Goal: Book appointment/travel/reservation

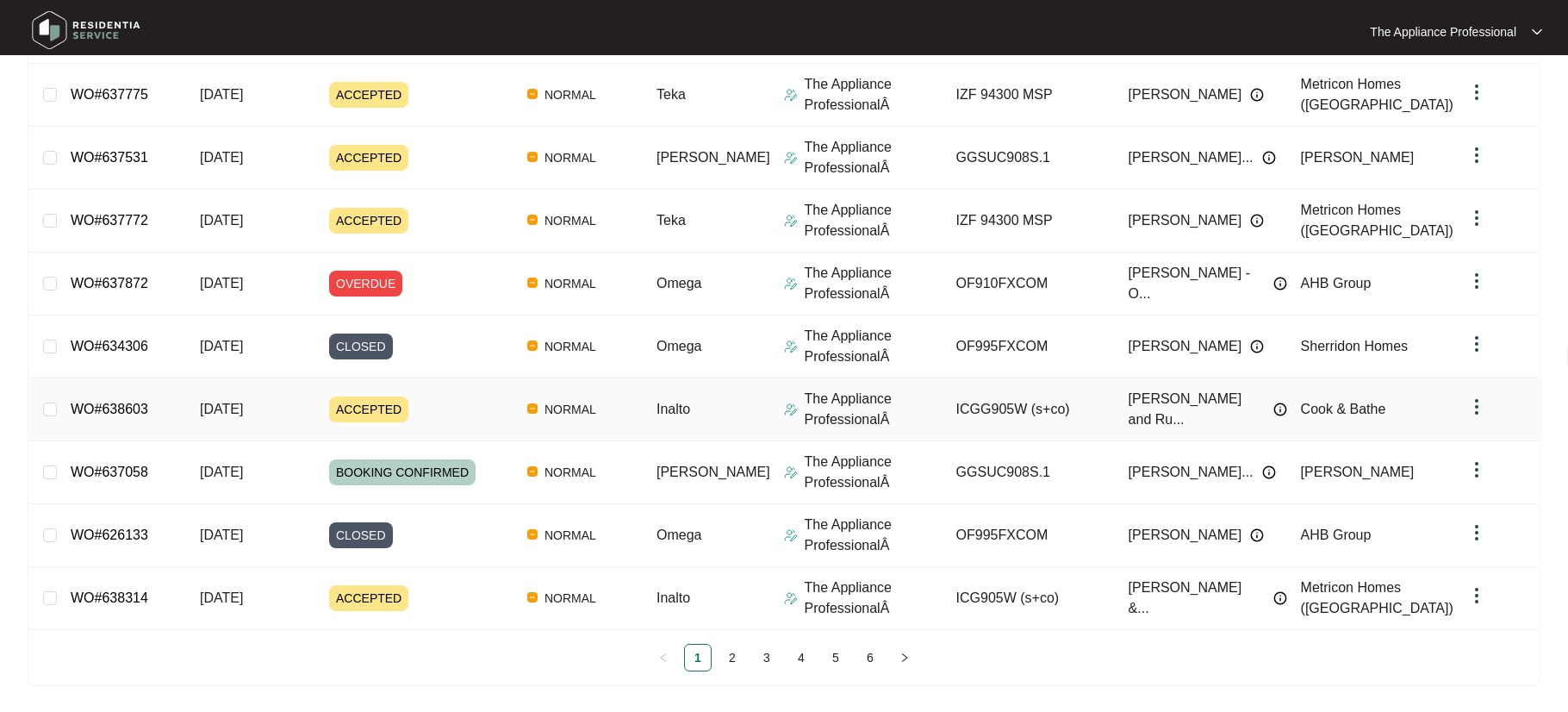
scroll to position [329, 0]
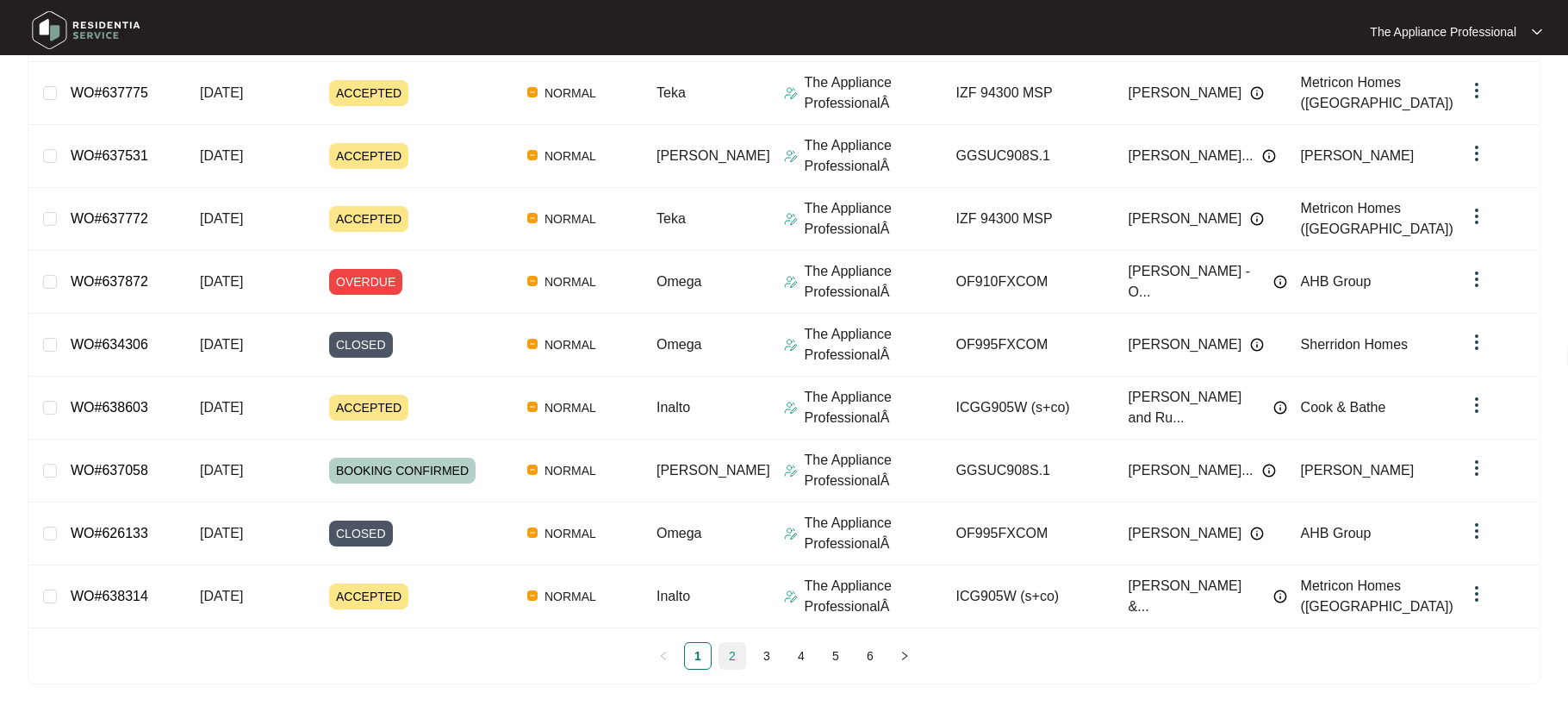
click at [736, 653] on link "2" at bounding box center [732, 655] width 26 height 26
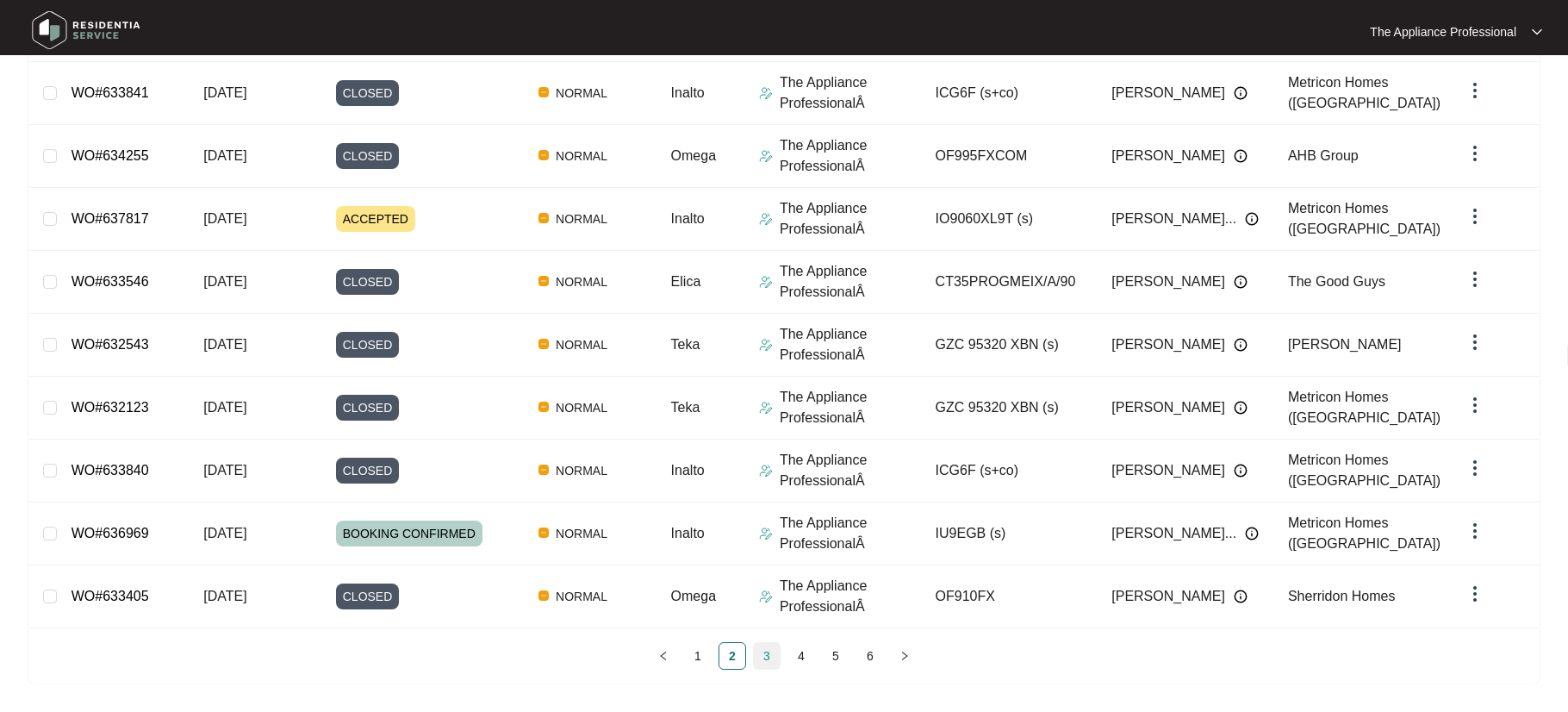
click at [761, 655] on link "3" at bounding box center [767, 655] width 26 height 26
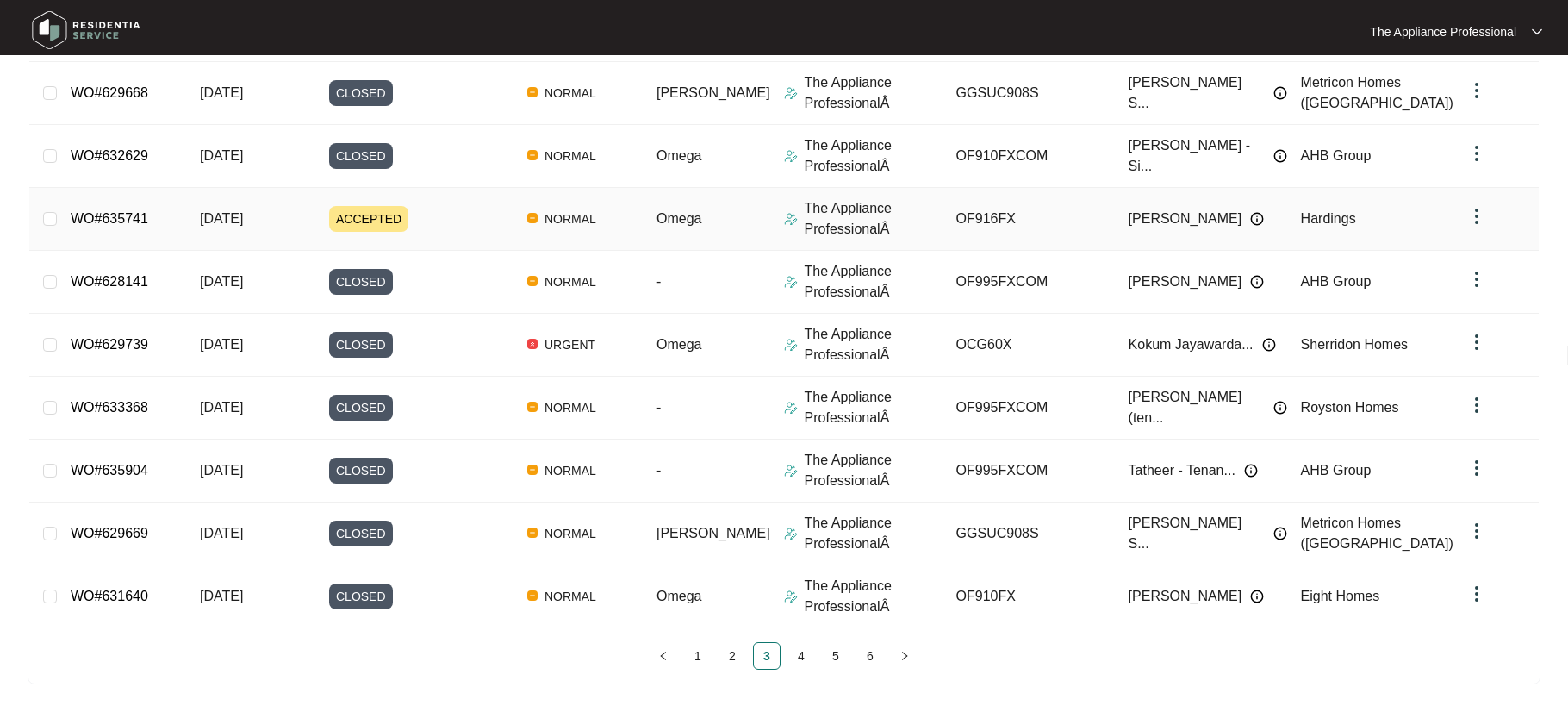
click at [315, 218] on td "[DATE]" at bounding box center [251, 219] width 130 height 63
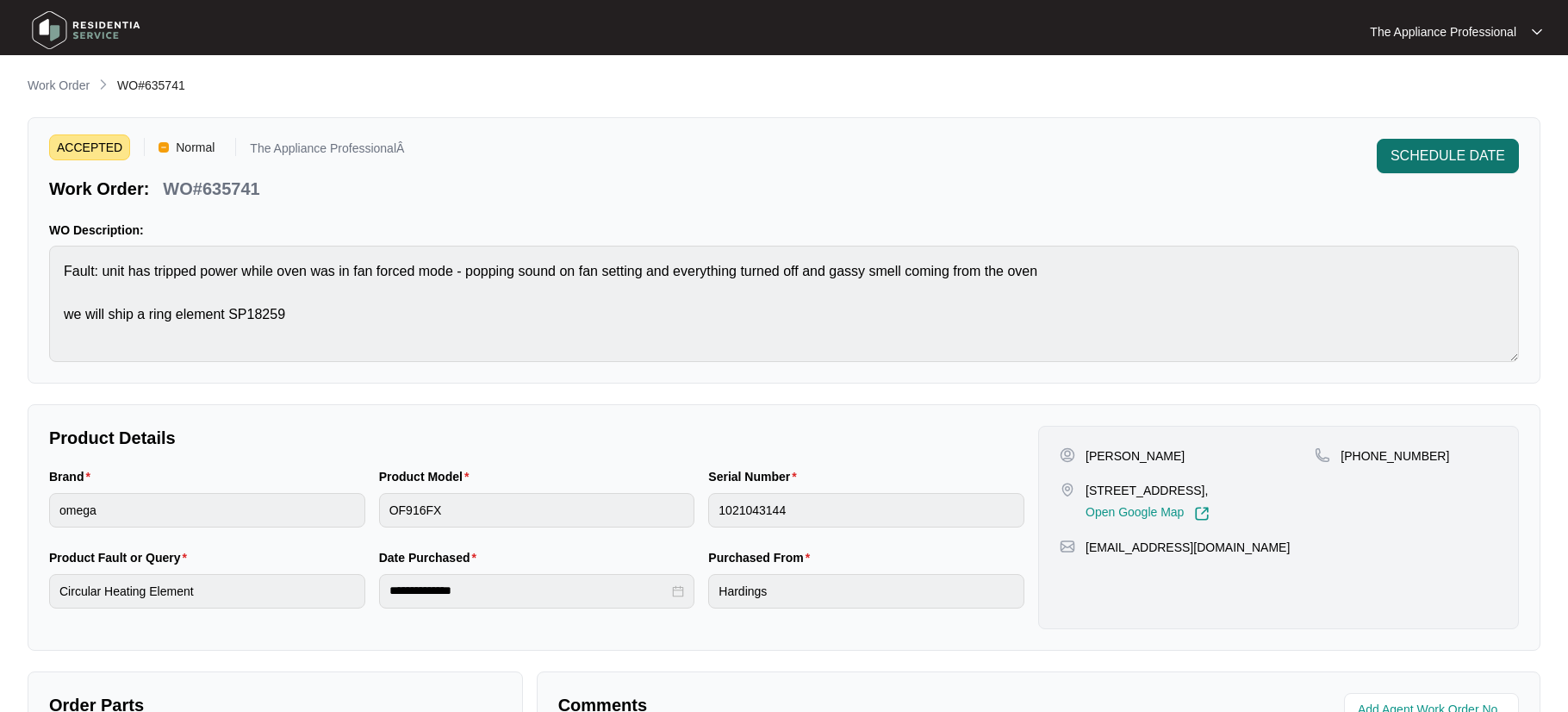
click at [1441, 162] on span "SCHEDULE DATE" at bounding box center [1447, 155] width 114 height 20
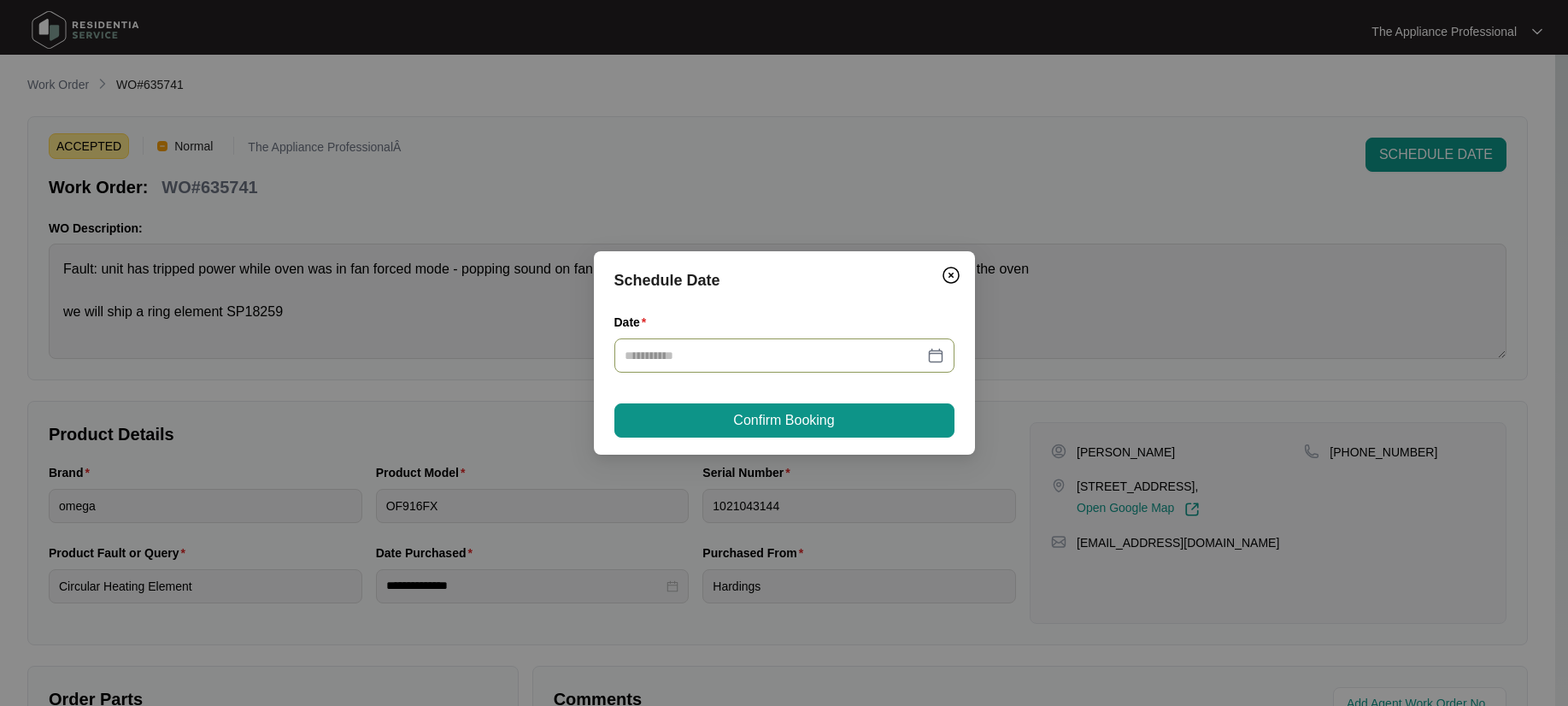
click at [932, 348] on div at bounding box center [784, 355] width 319 height 18
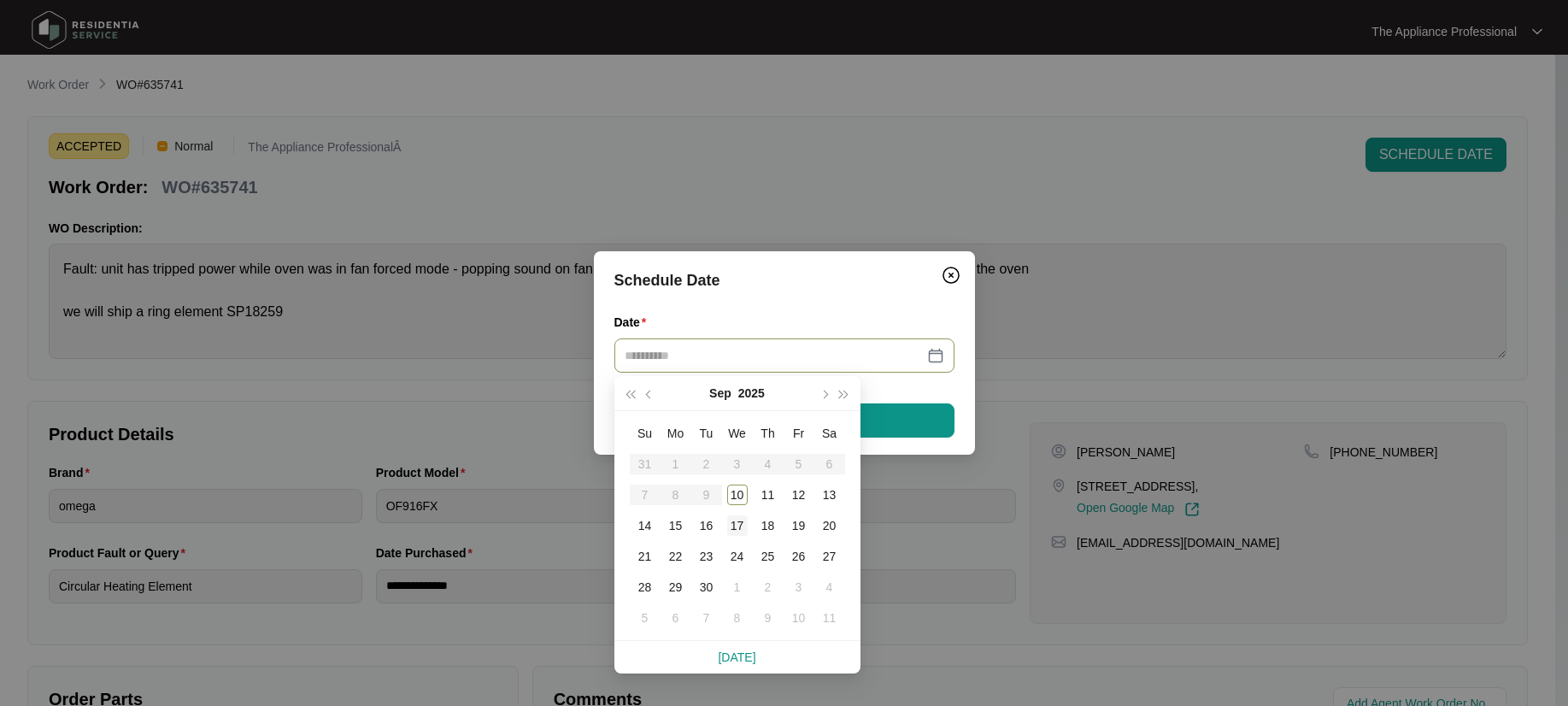
type input "**********"
click at [736, 529] on div "17" at bounding box center [736, 525] width 20 height 20
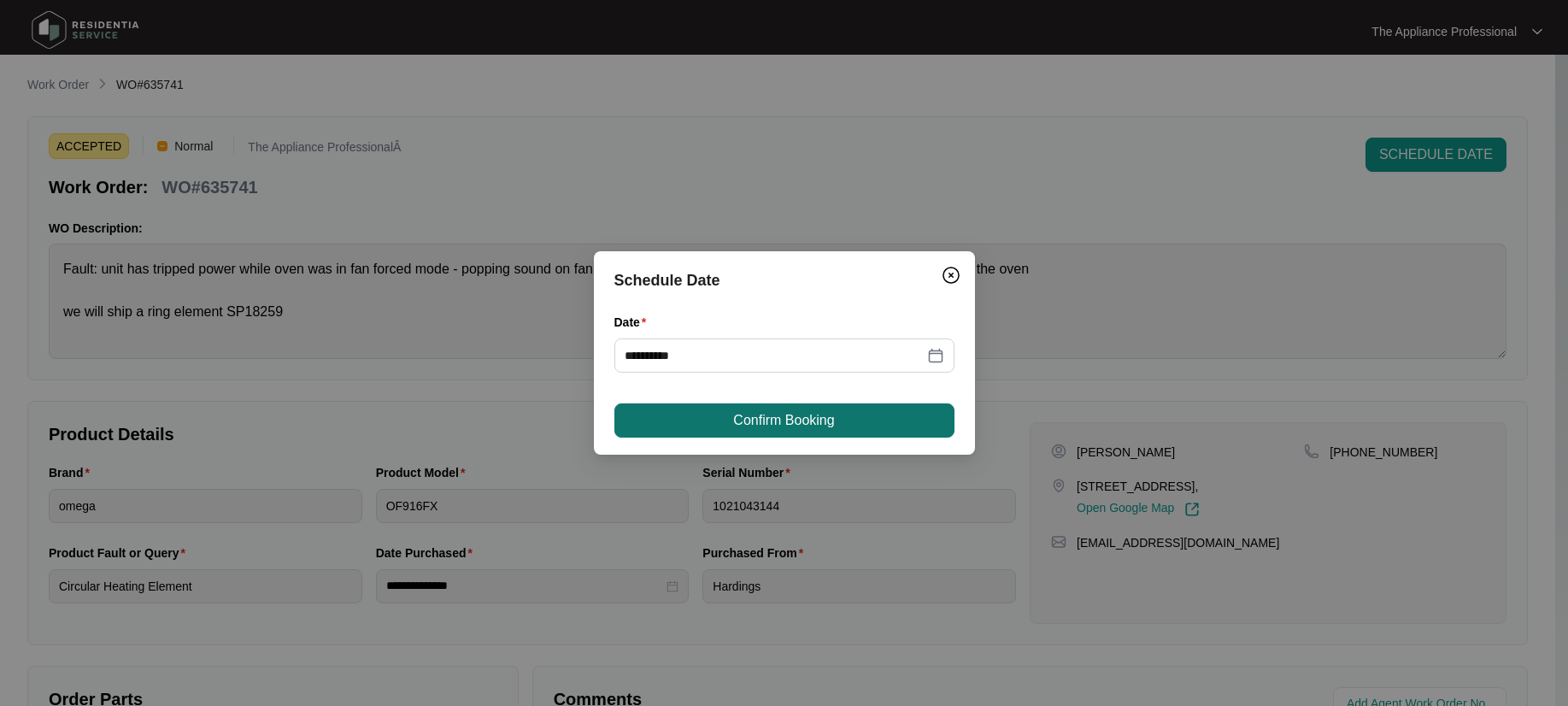
click at [757, 421] on span "Confirm Booking" at bounding box center [783, 420] width 101 height 20
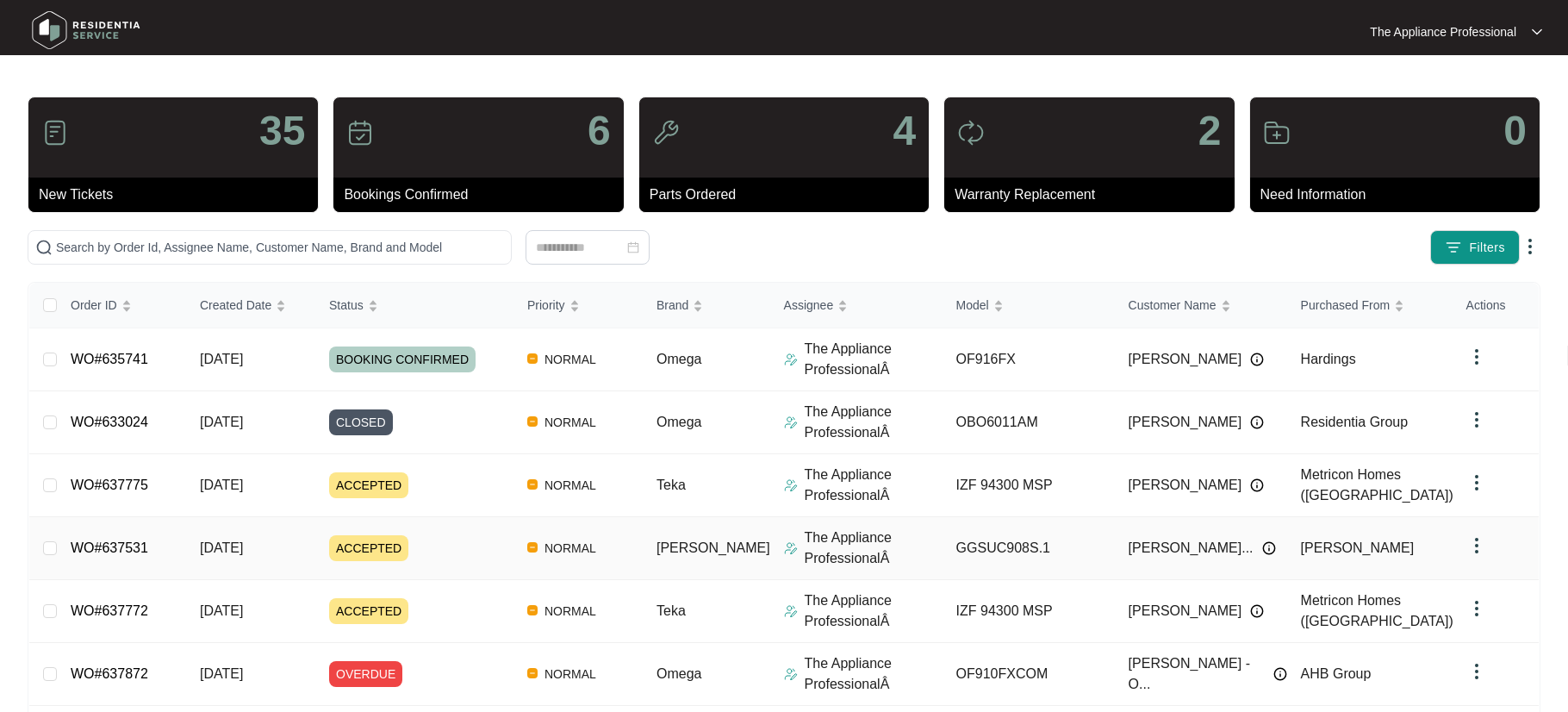
click at [408, 546] on span "ACCEPTED" at bounding box center [368, 548] width 79 height 26
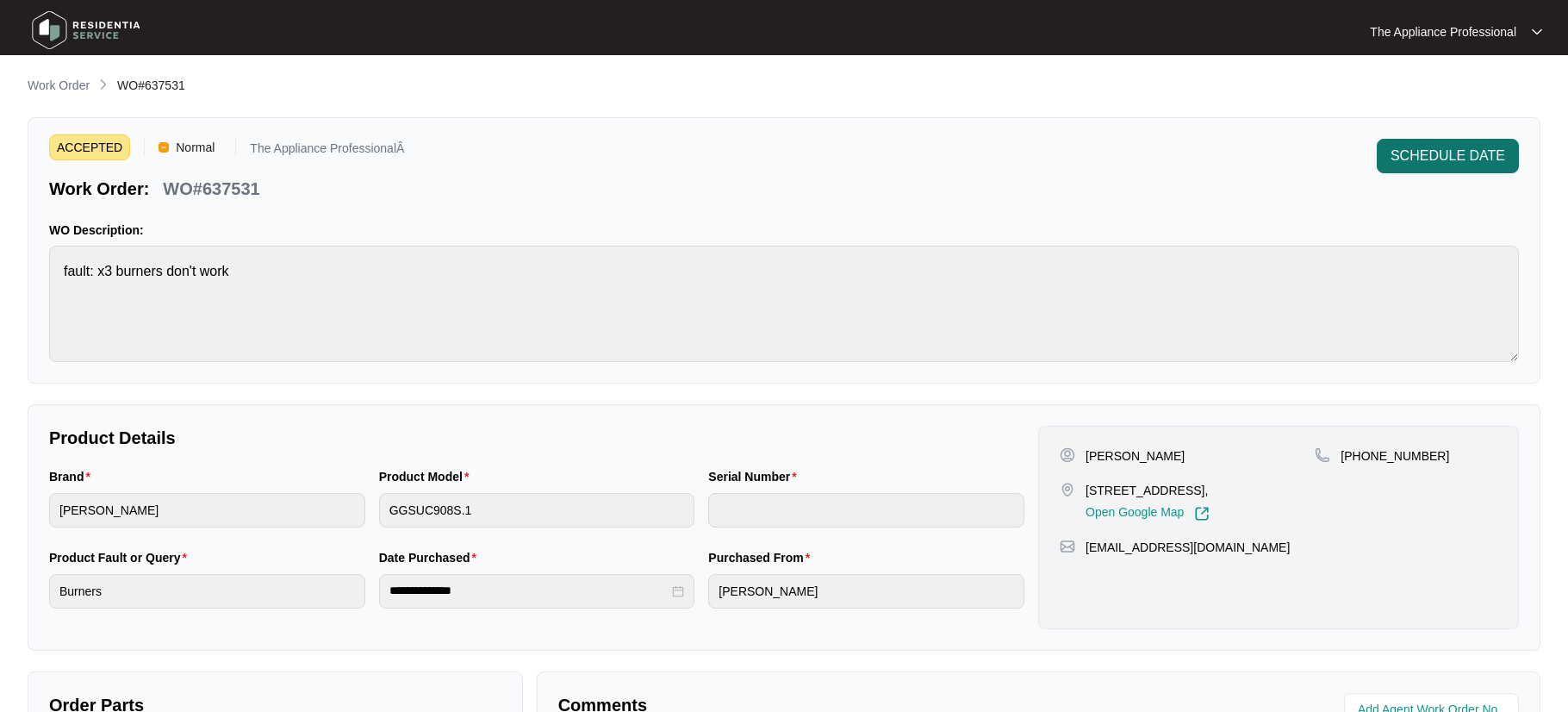
click at [1408, 168] on button "SCHEDULE DATE" at bounding box center [1448, 155] width 142 height 35
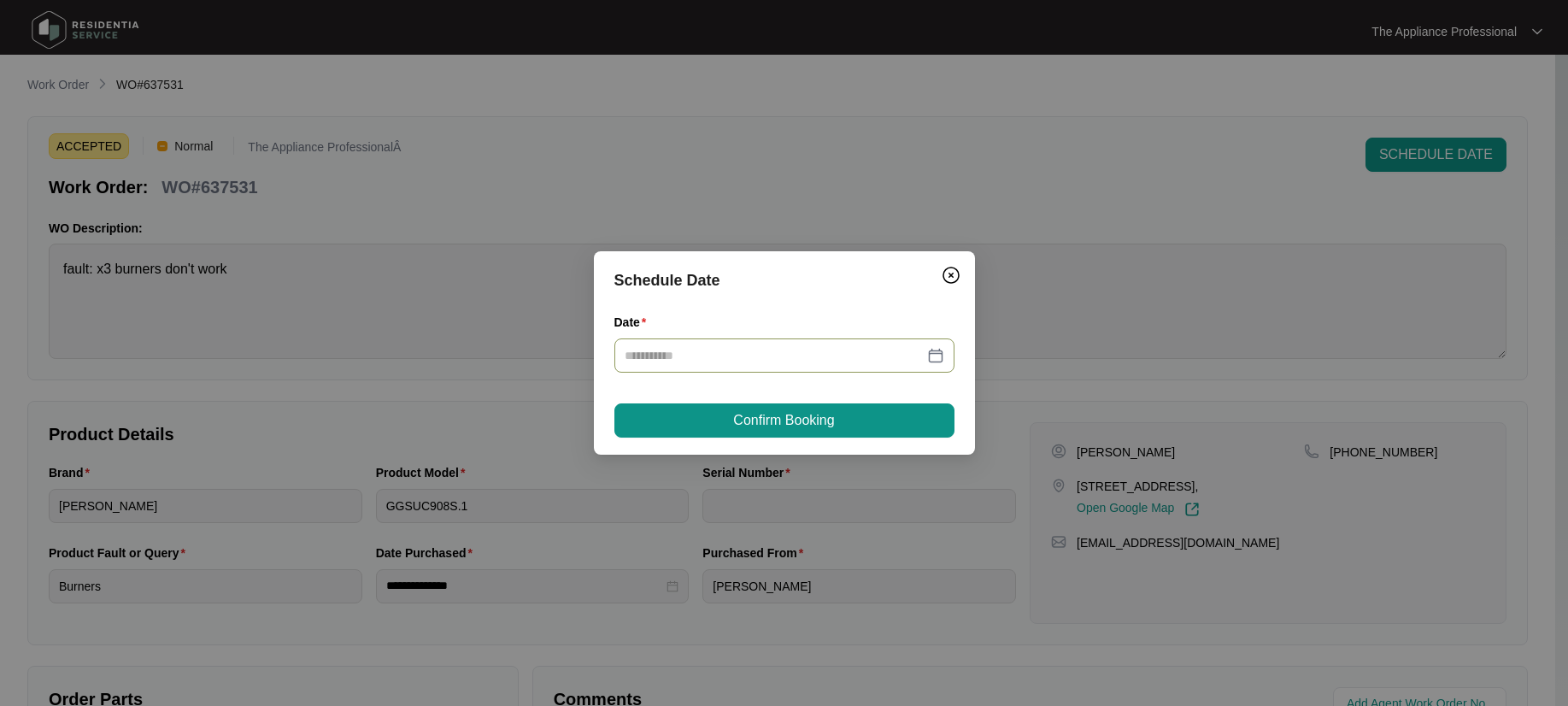
click at [934, 357] on div at bounding box center [784, 355] width 319 height 18
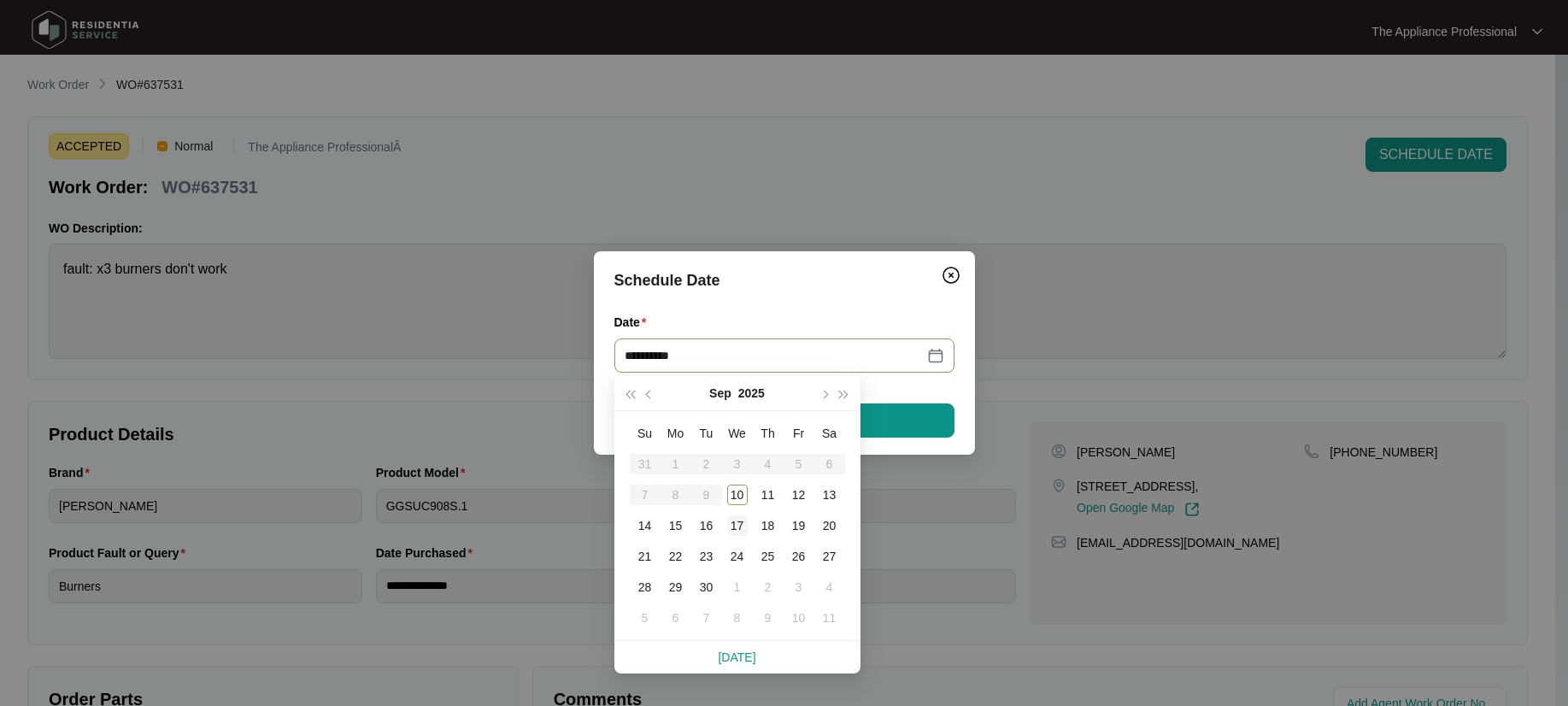
type input "**********"
click at [736, 526] on div "17" at bounding box center [736, 525] width 20 height 20
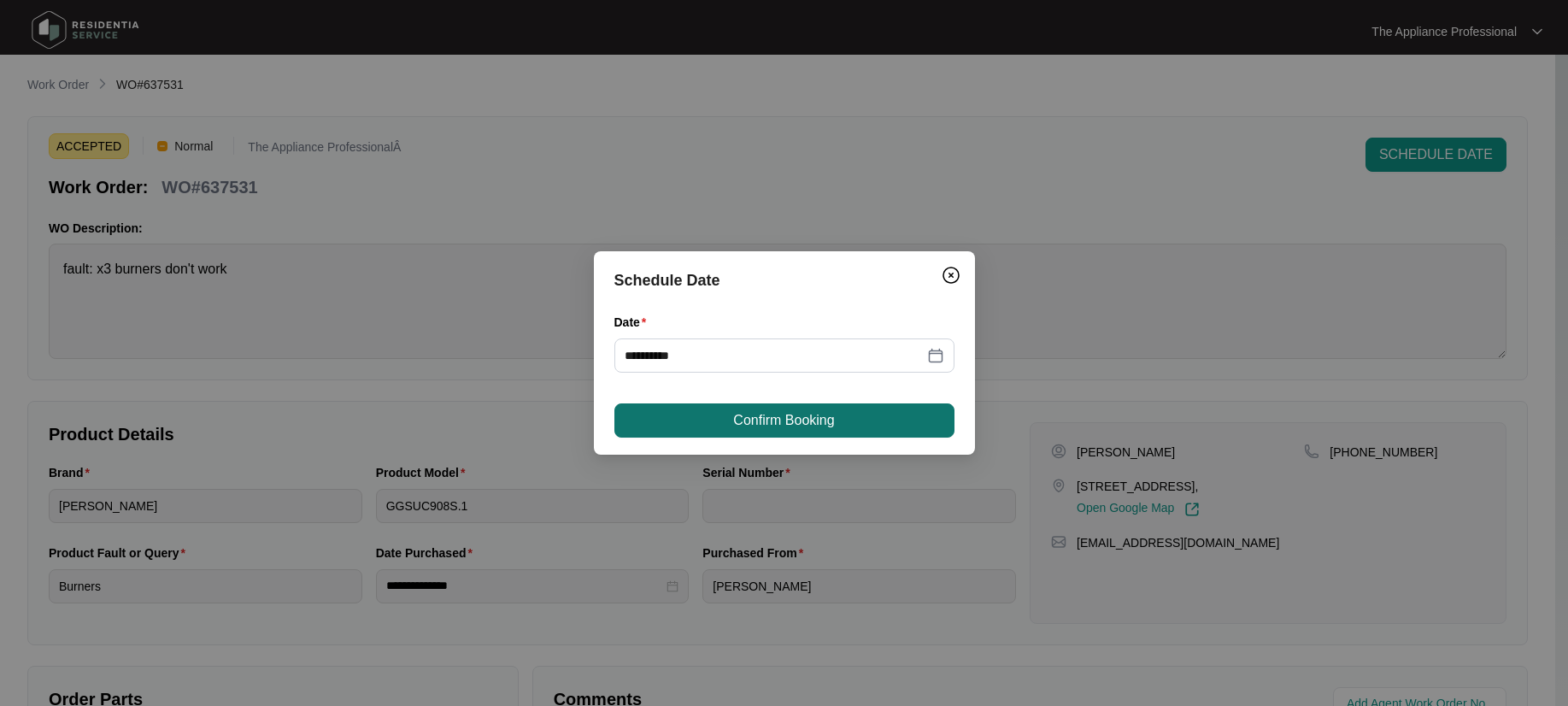
click at [722, 419] on button "Confirm Booking" at bounding box center [784, 420] width 340 height 34
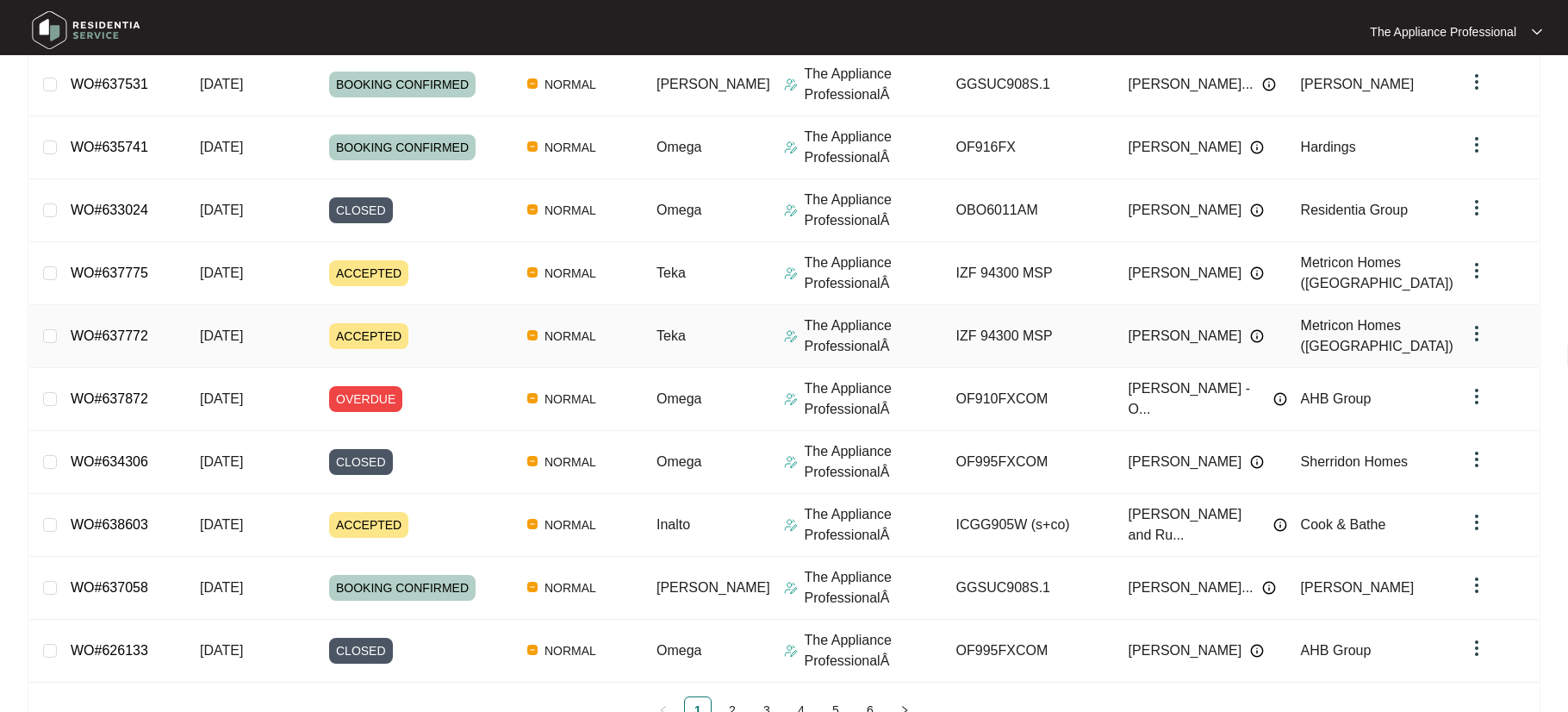
scroll to position [305, 0]
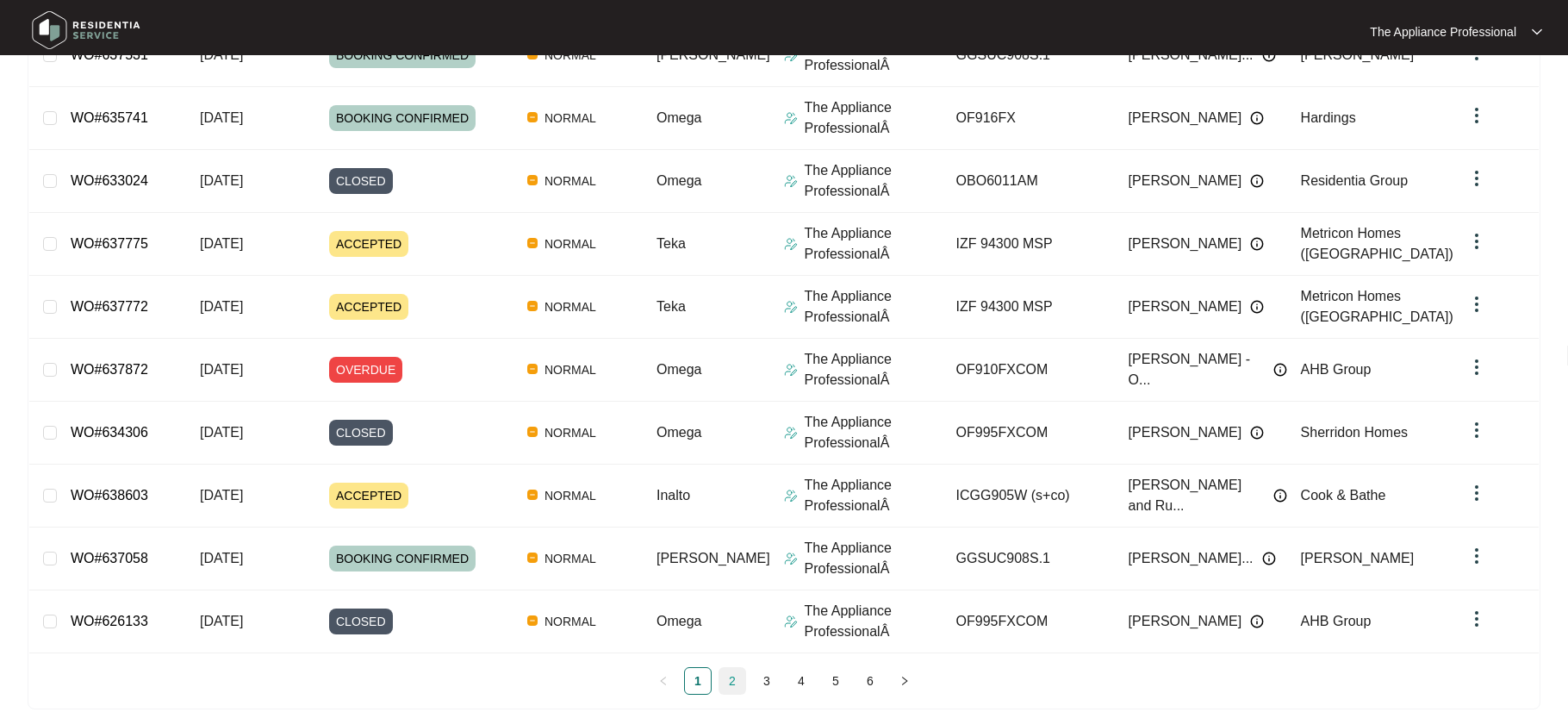
click at [729, 678] on link "2" at bounding box center [732, 681] width 26 height 26
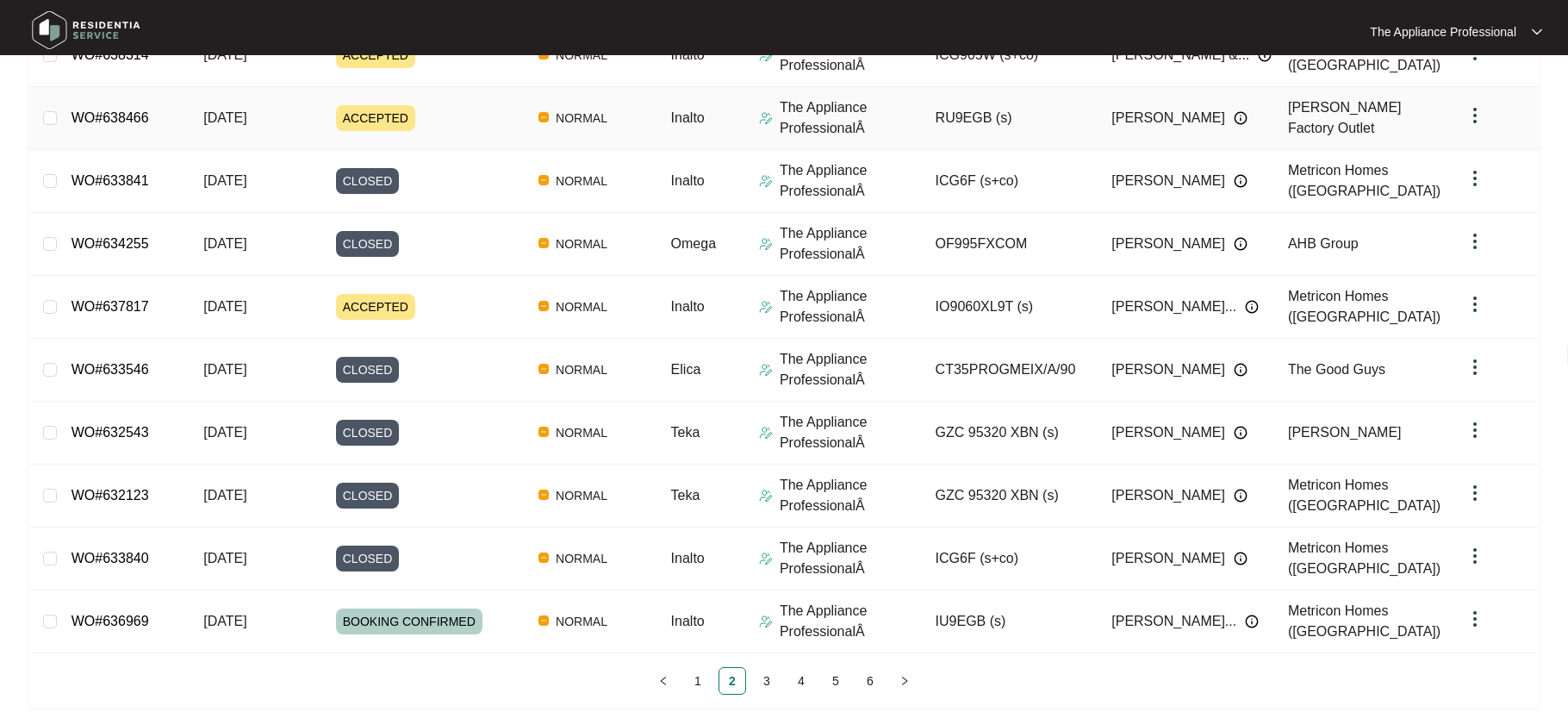
click at [389, 110] on span "ACCEPTED" at bounding box center [375, 117] width 79 height 26
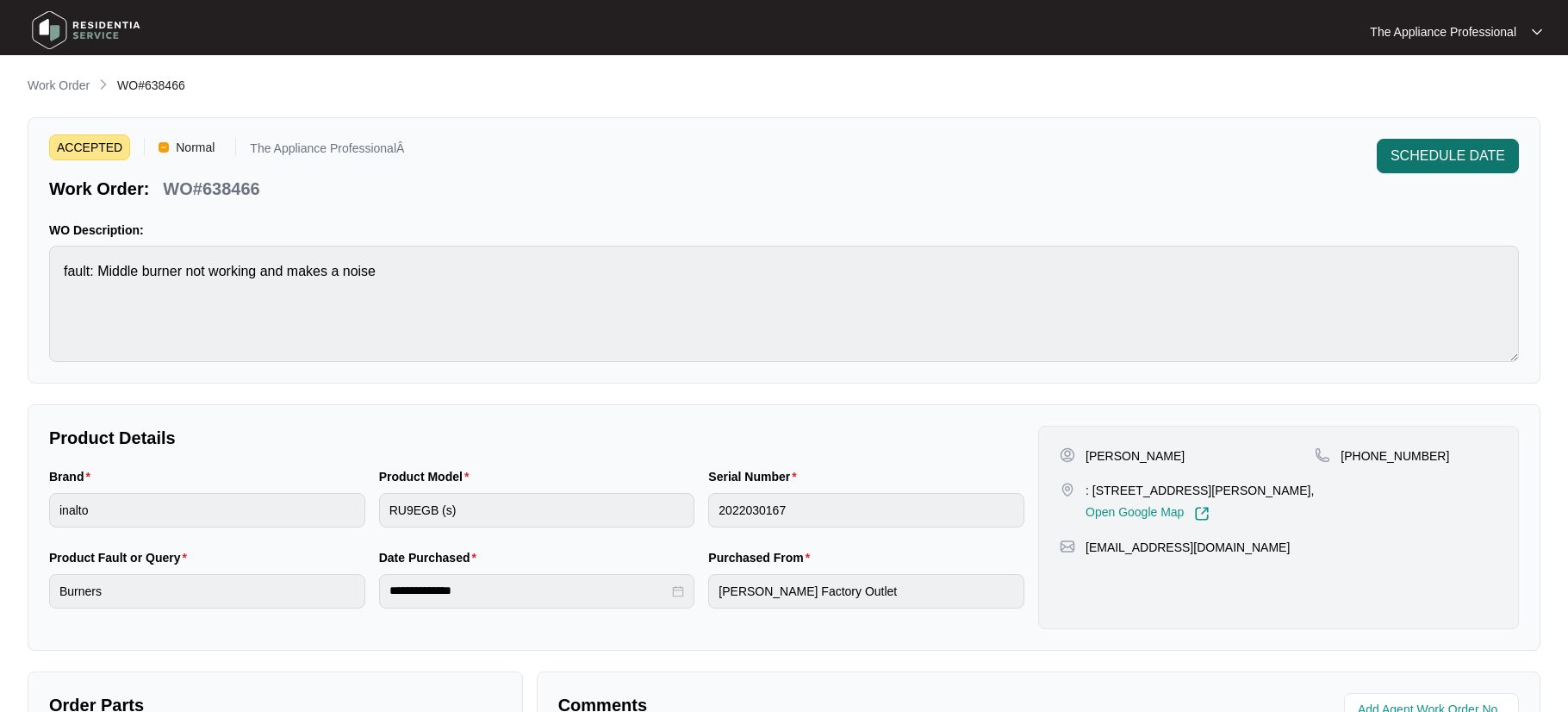
click at [1410, 160] on span "SCHEDULE DATE" at bounding box center [1447, 155] width 114 height 20
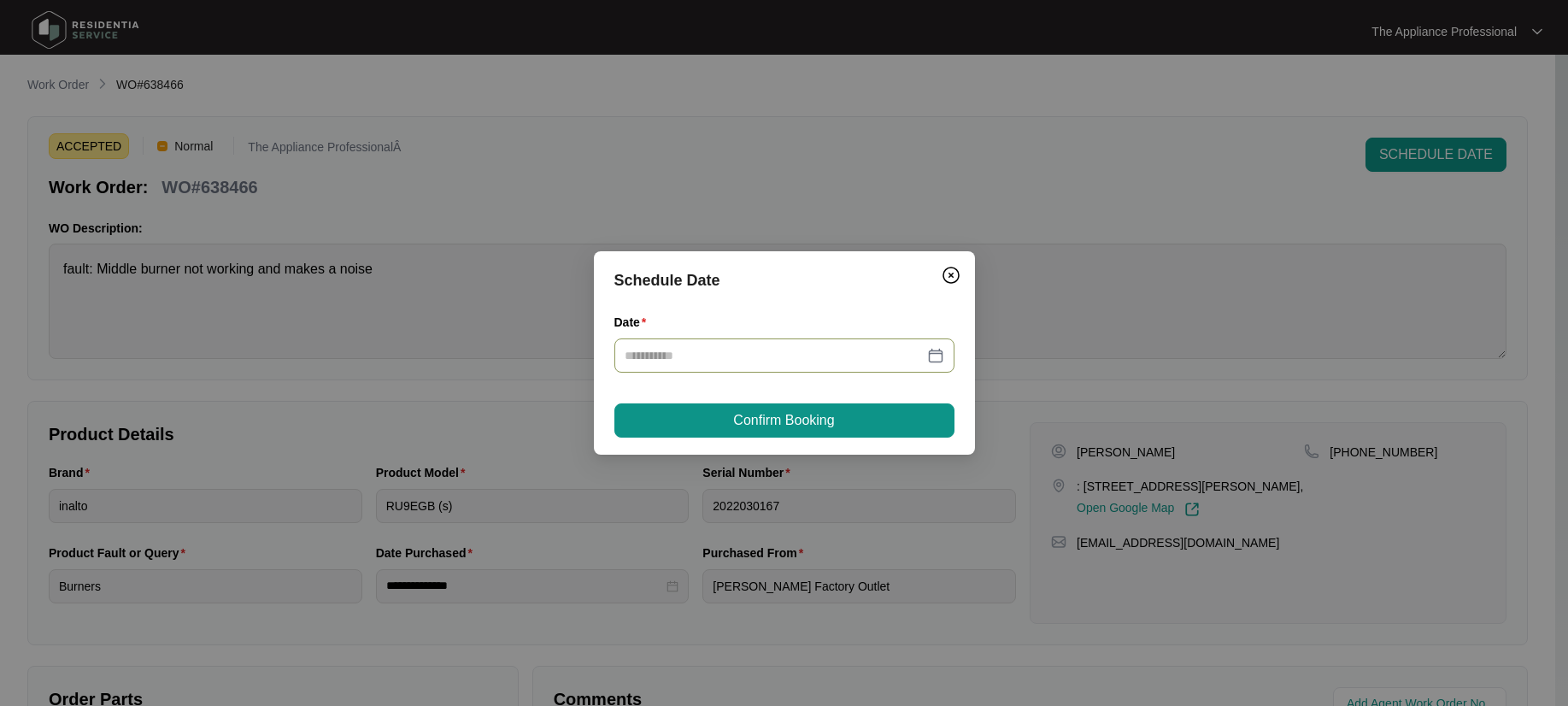
click at [932, 358] on div at bounding box center [784, 355] width 319 height 18
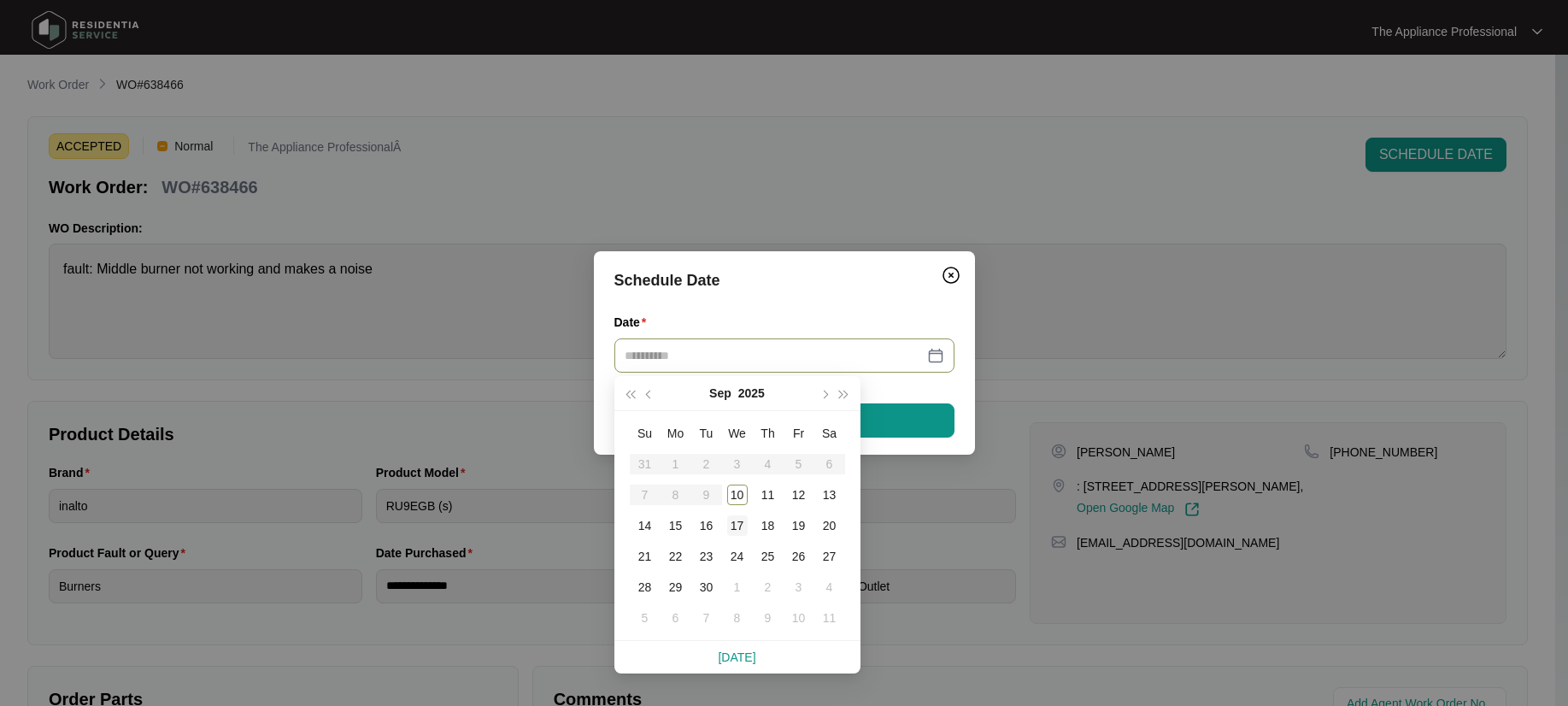
type input "**********"
click at [737, 520] on div "17" at bounding box center [736, 525] width 20 height 20
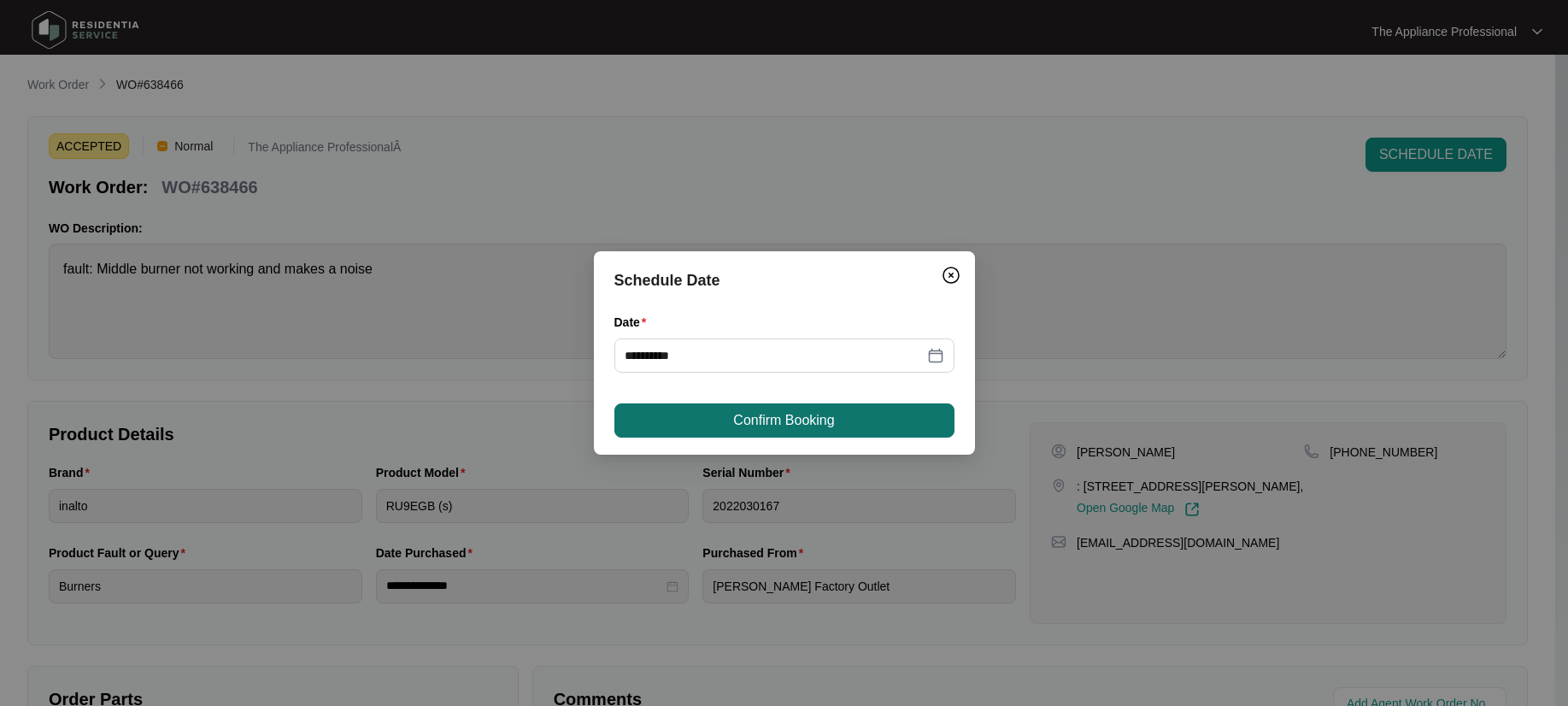
click at [755, 428] on span "Confirm Booking" at bounding box center [783, 420] width 101 height 20
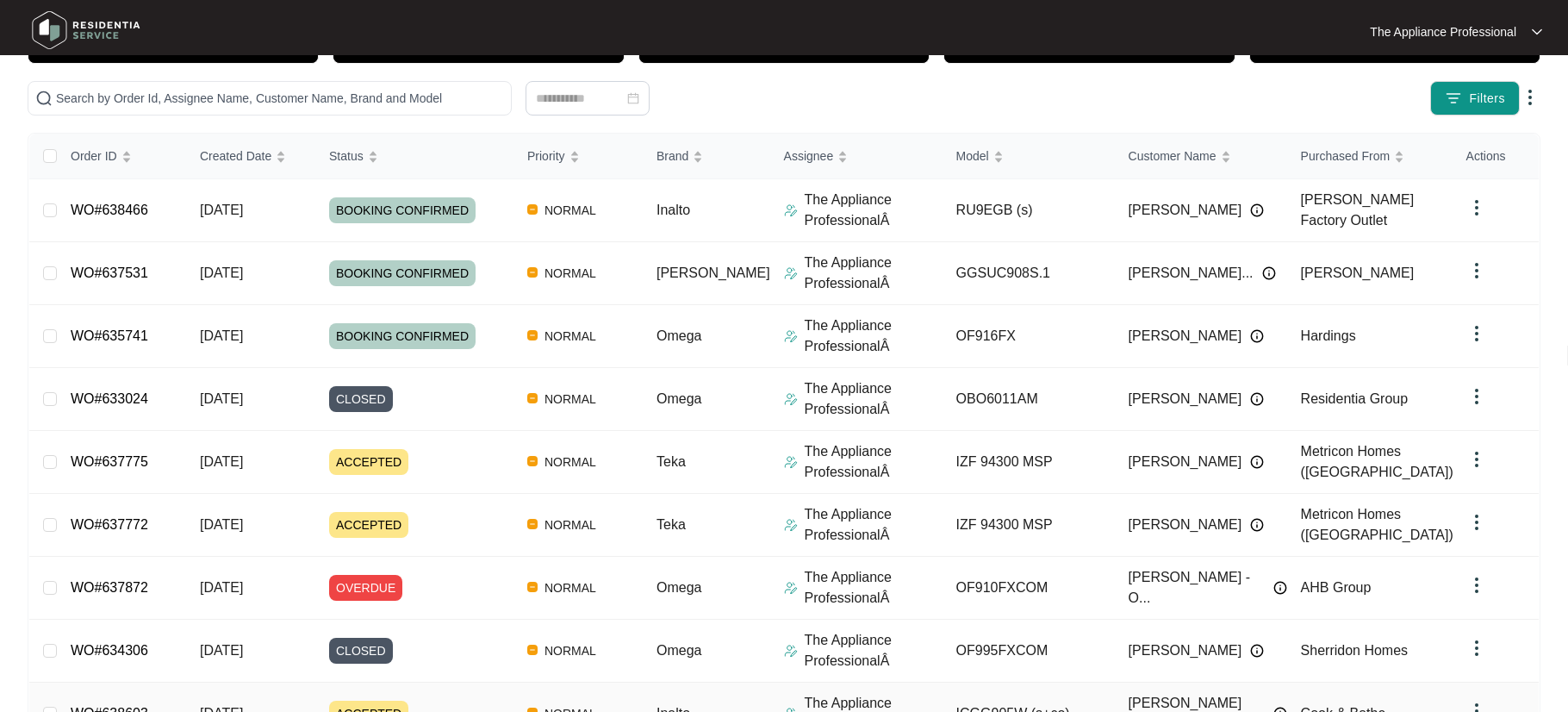
scroll to position [329, 0]
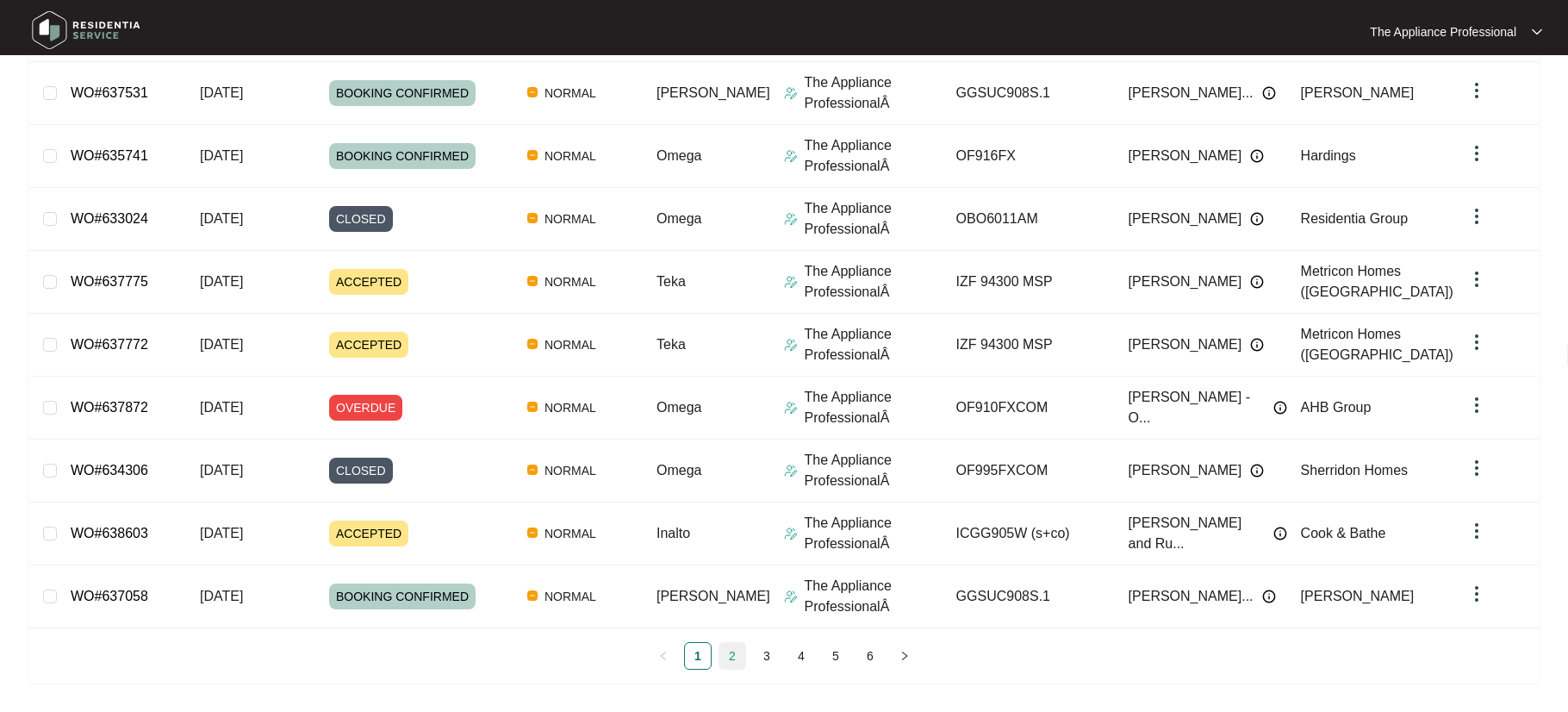
click at [737, 663] on link "2" at bounding box center [732, 655] width 26 height 26
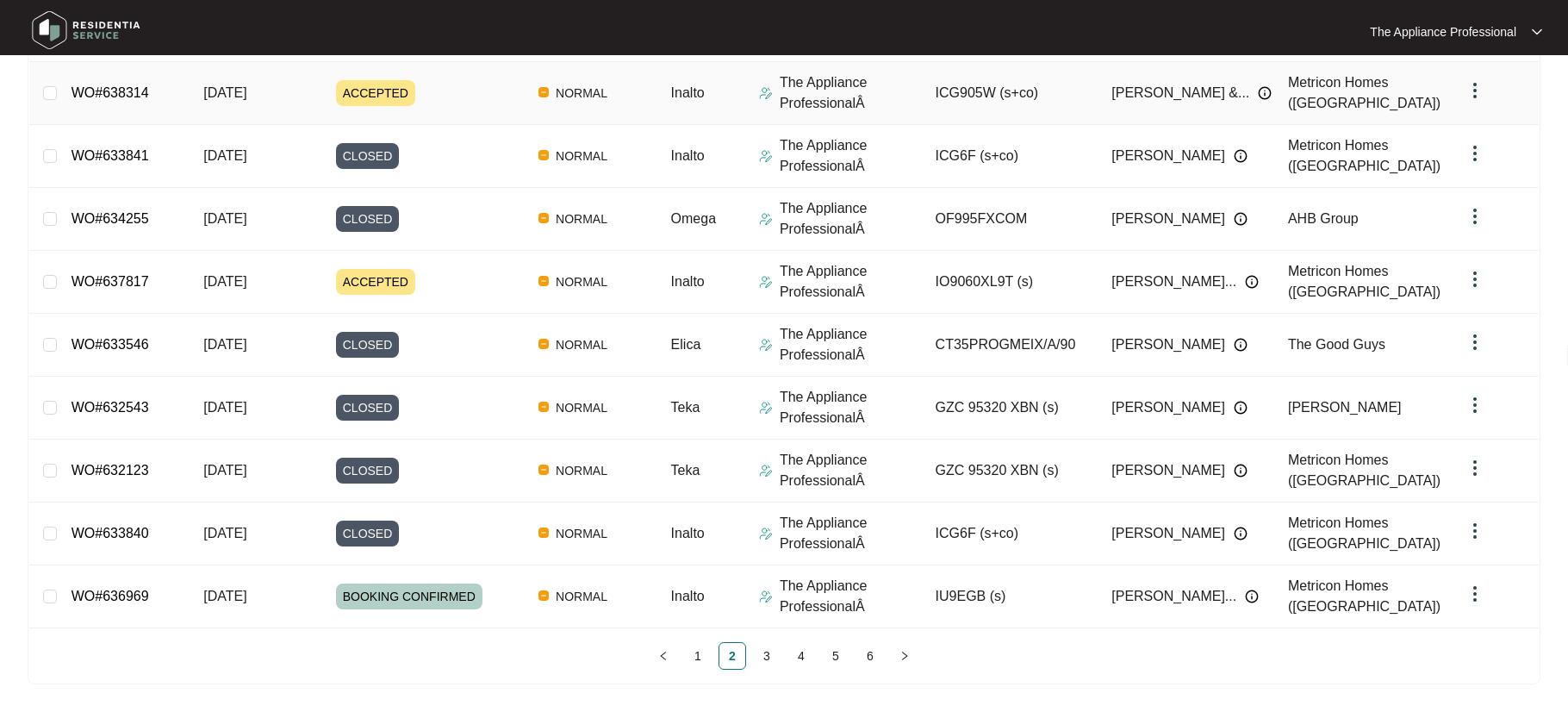
click at [404, 100] on span "ACCEPTED" at bounding box center [375, 92] width 79 height 26
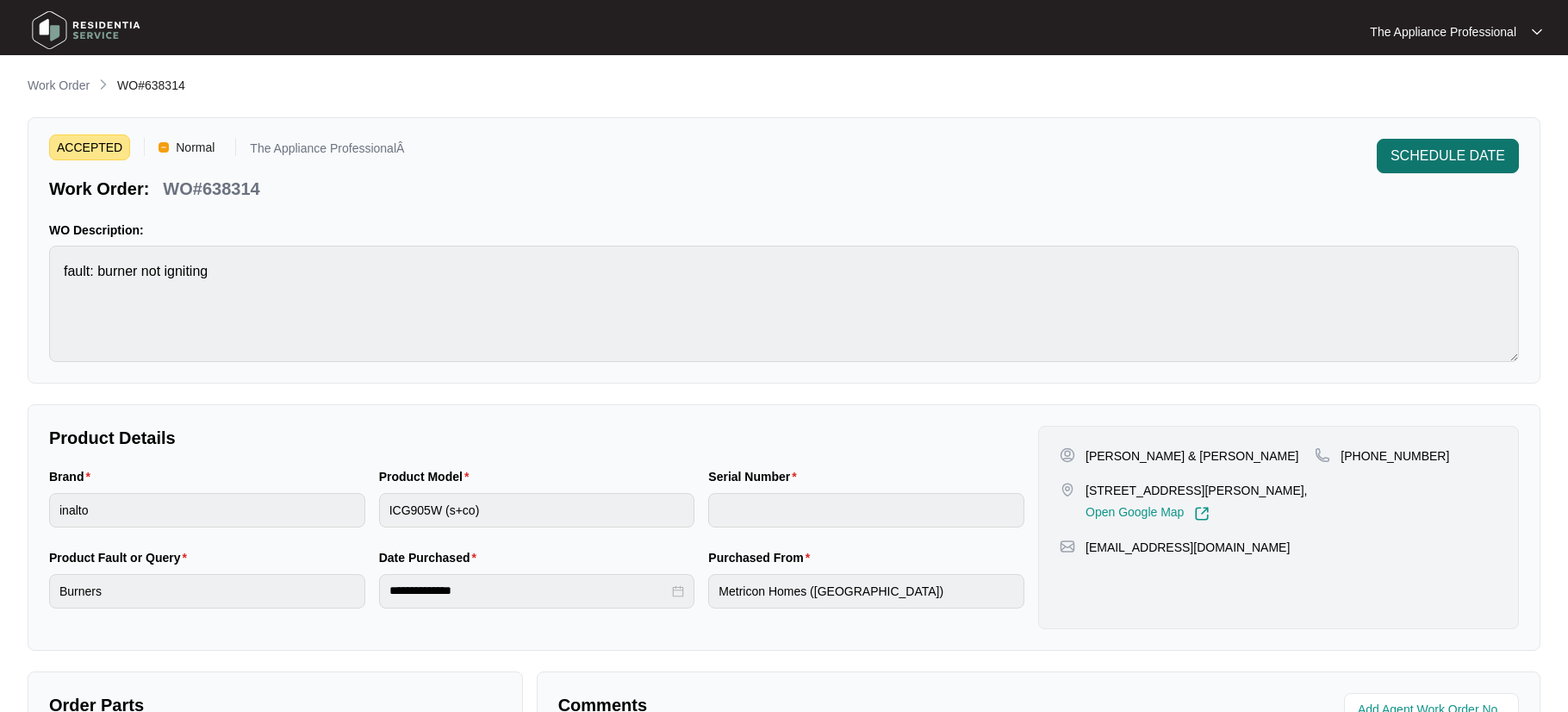
click at [1417, 163] on span "SCHEDULE DATE" at bounding box center [1447, 155] width 114 height 20
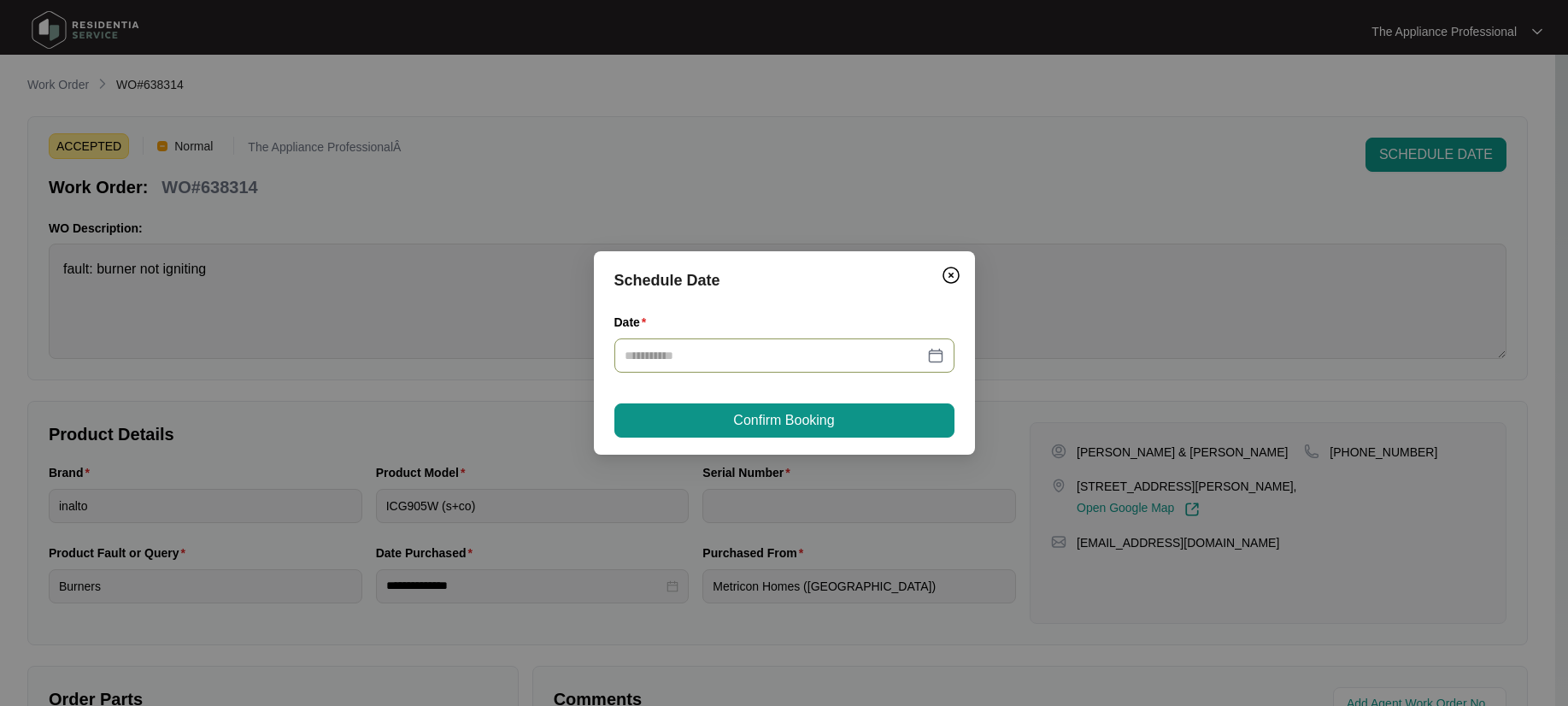
click at [937, 358] on div at bounding box center [784, 355] width 319 height 18
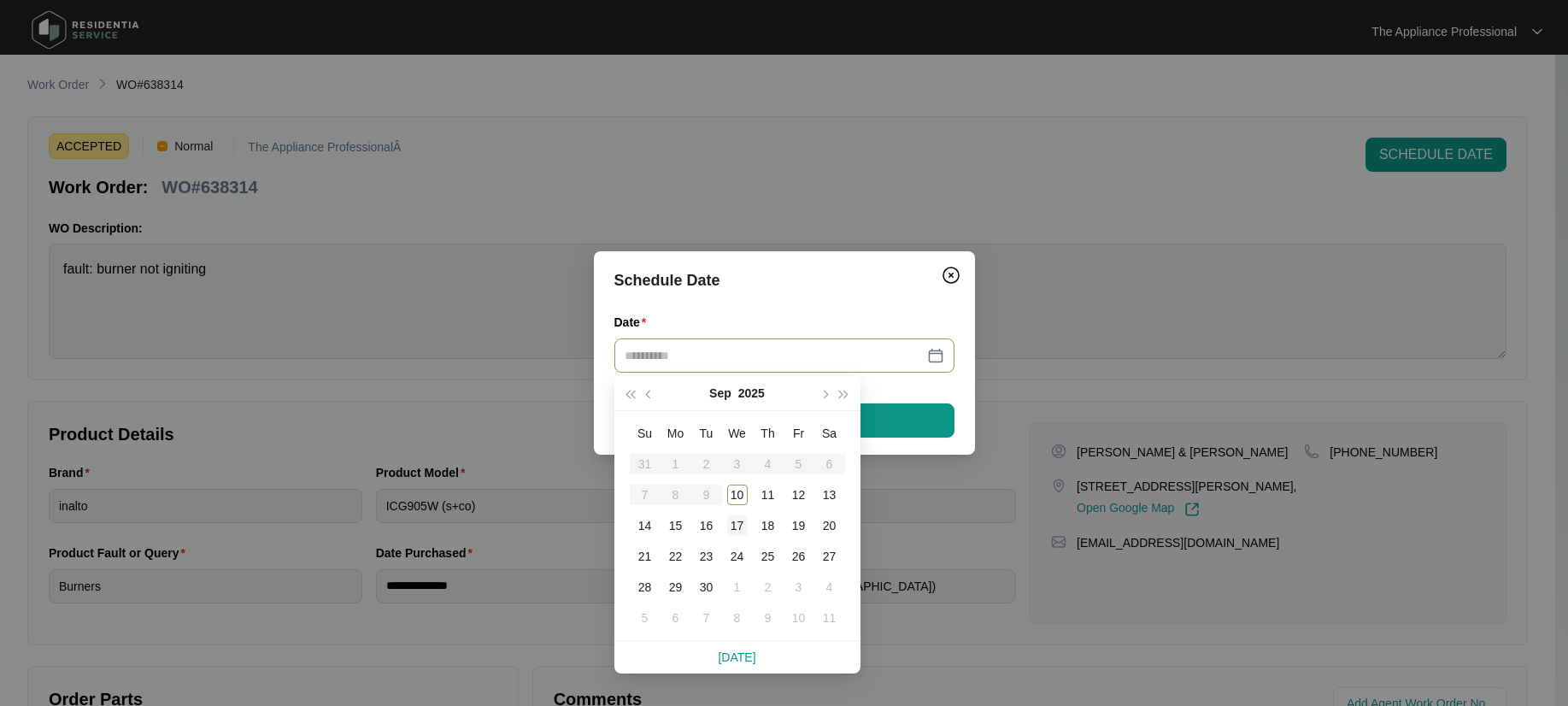
click at [731, 529] on div "17" at bounding box center [736, 525] width 20 height 20
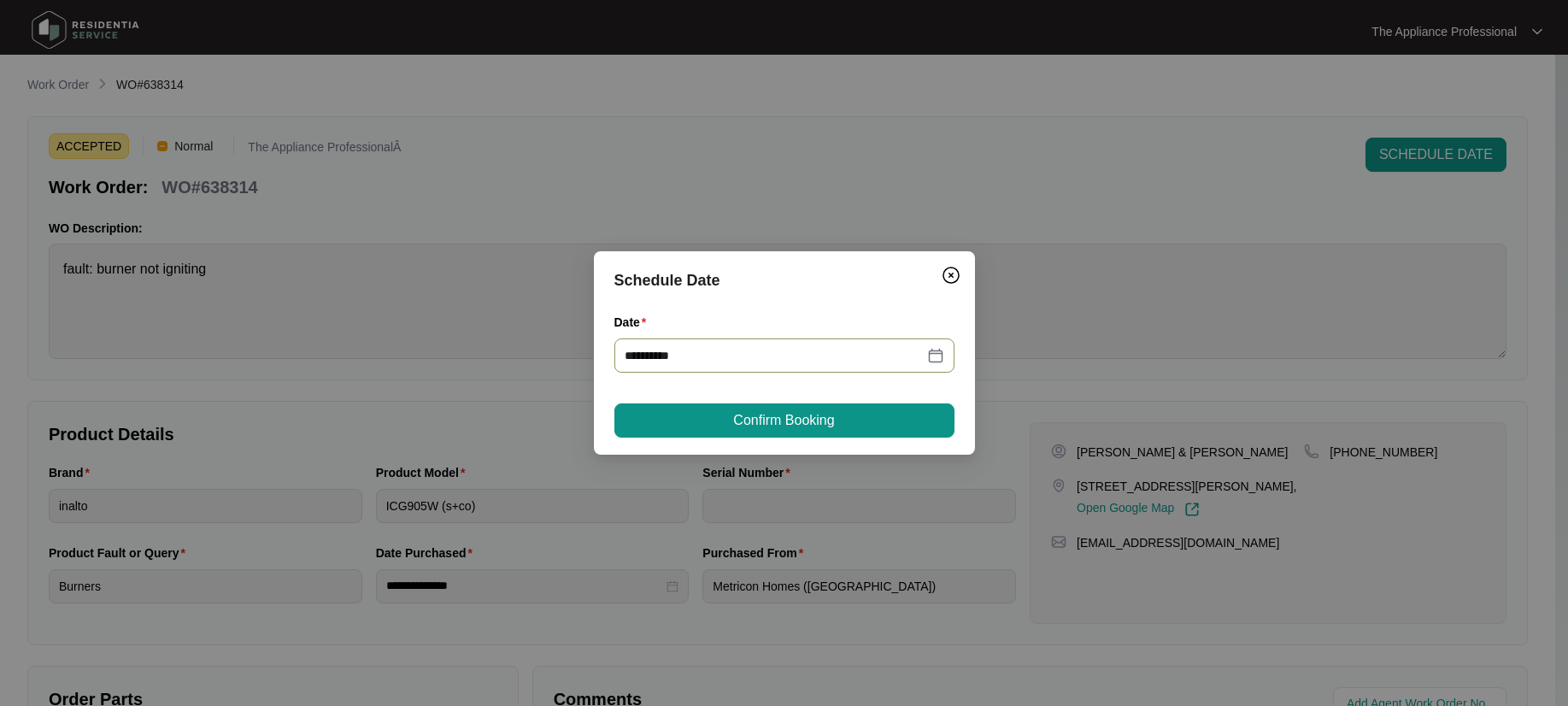
type input "**********"
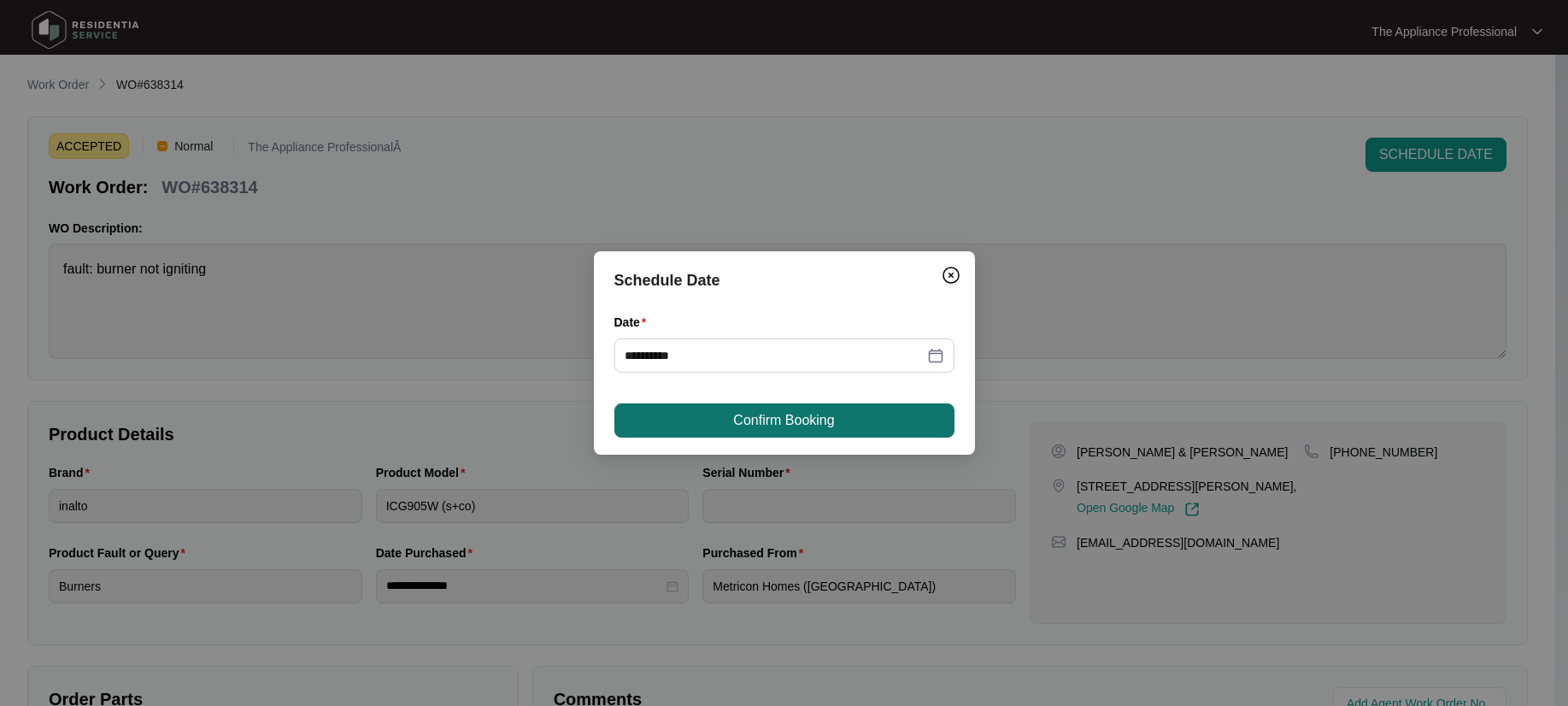
click at [780, 433] on button "Confirm Booking" at bounding box center [784, 420] width 340 height 34
